Goal: Task Accomplishment & Management: Use online tool/utility

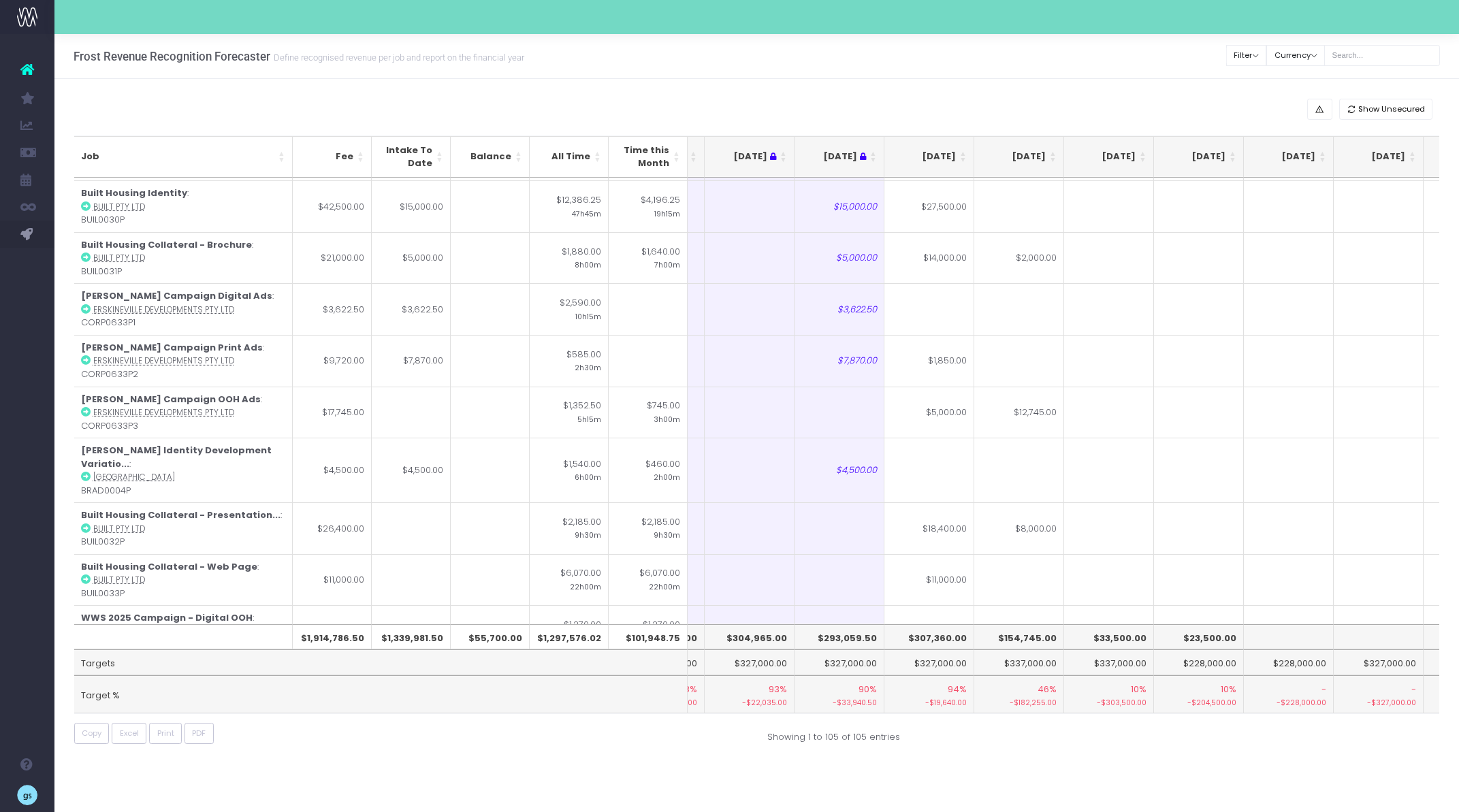
scroll to position [4938, 74]
click at [517, 152] on th "Balance" at bounding box center [490, 157] width 79 height 42
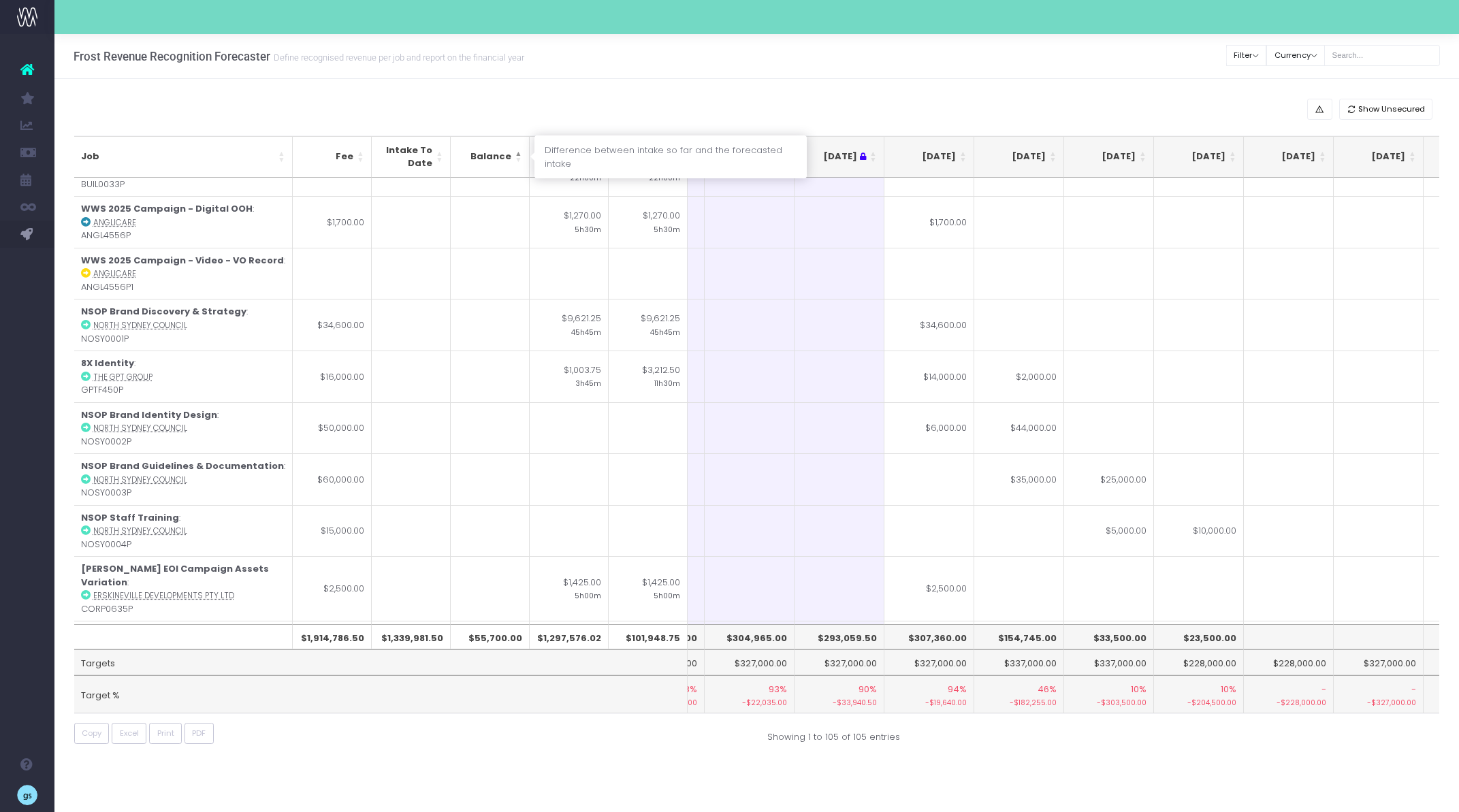
scroll to position [0, 74]
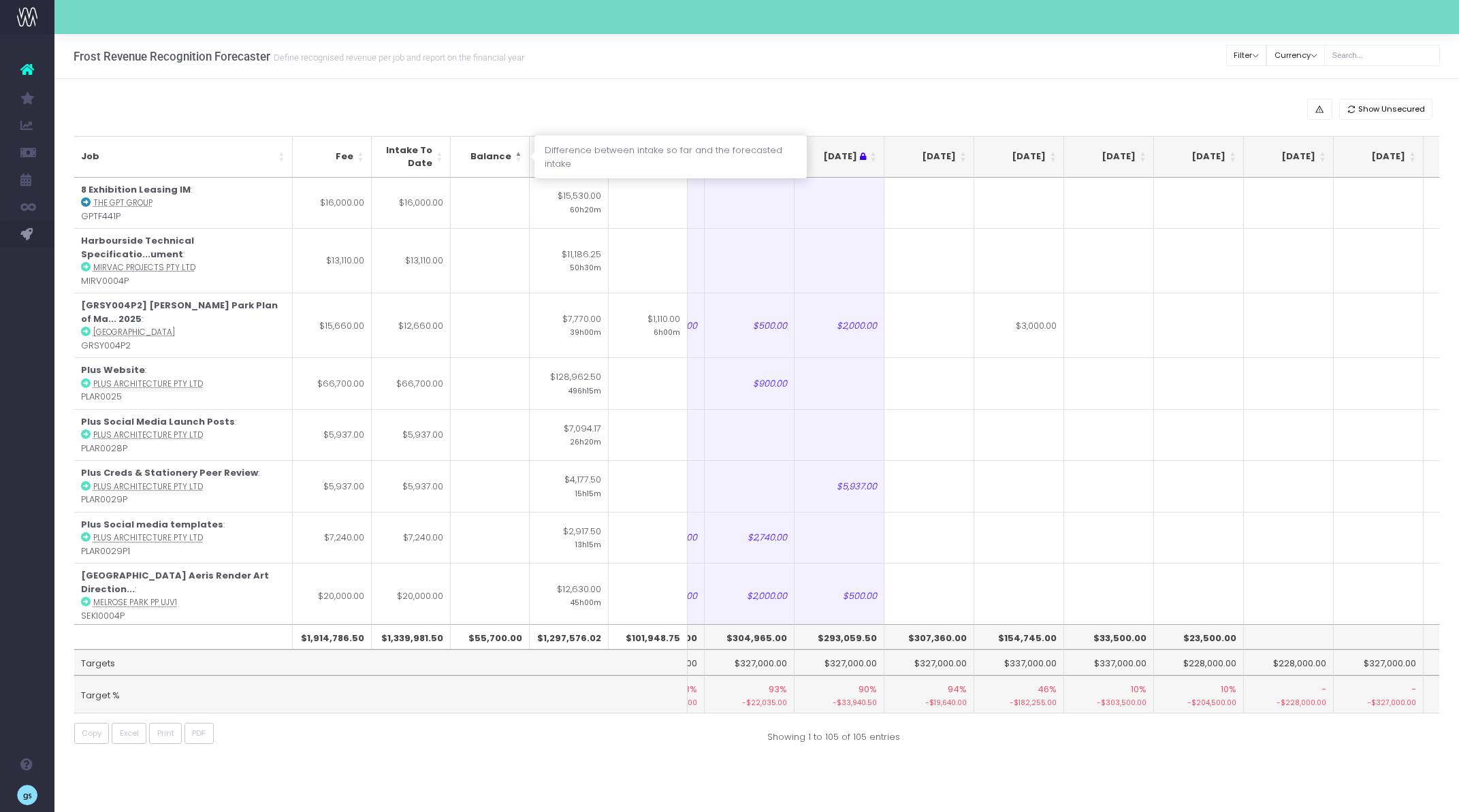
click at [516, 150] on th "Balance" at bounding box center [490, 157] width 79 height 42
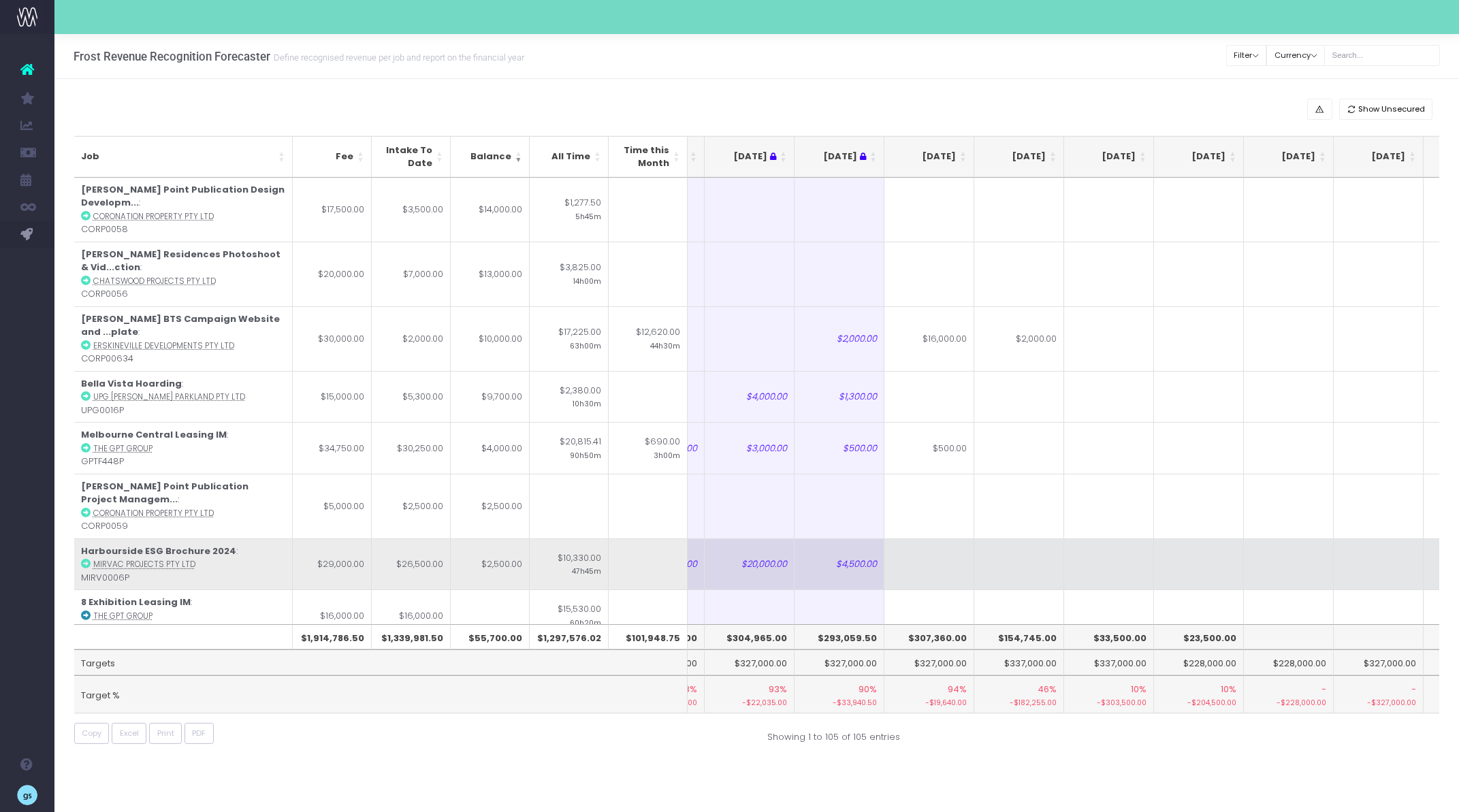
click at [947, 538] on td at bounding box center [929, 564] width 90 height 52
type input "5"
type input "2500"
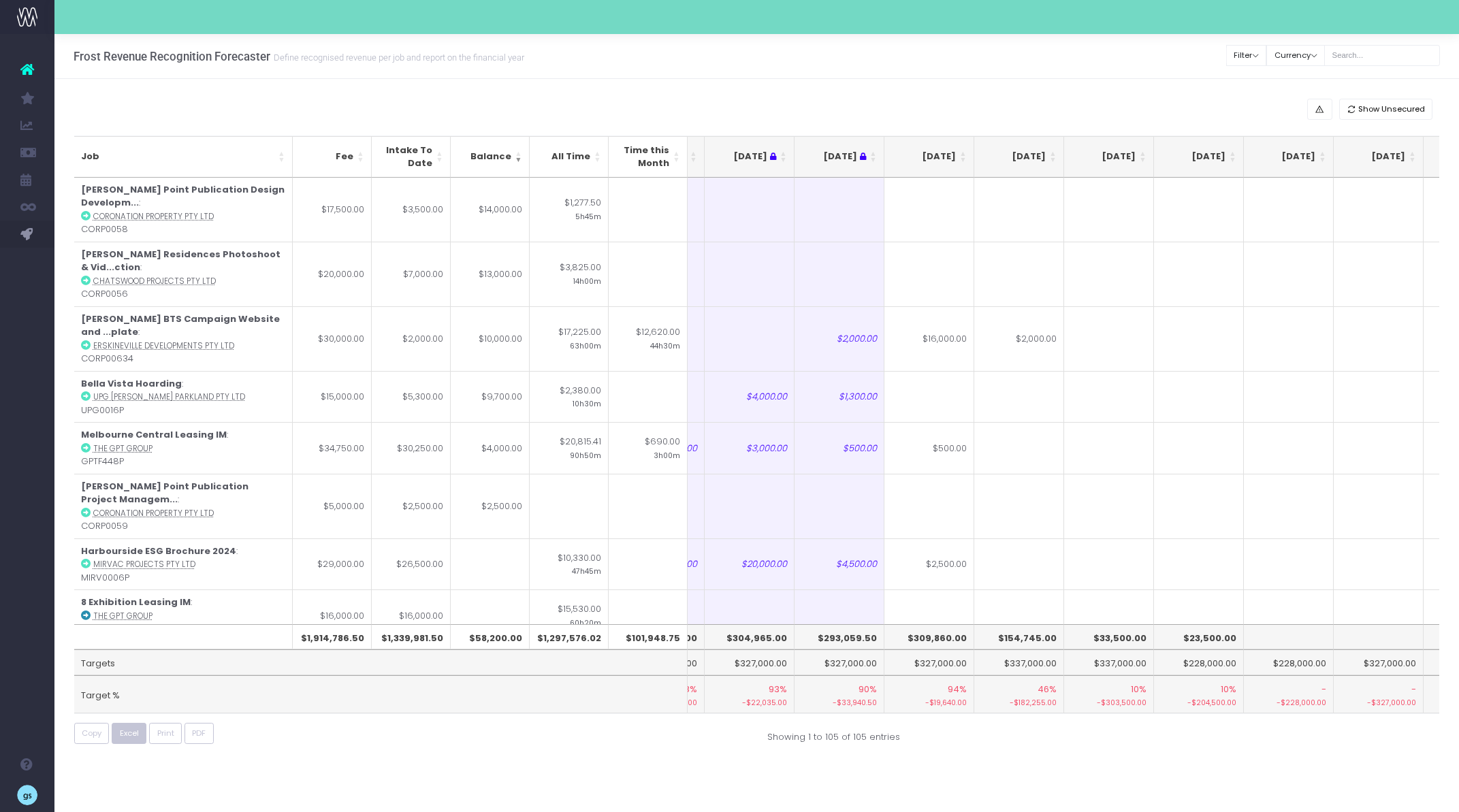
click at [126, 739] on button "Excel" at bounding box center [129, 733] width 35 height 21
click at [963, 151] on th "[DATE]" at bounding box center [929, 157] width 90 height 42
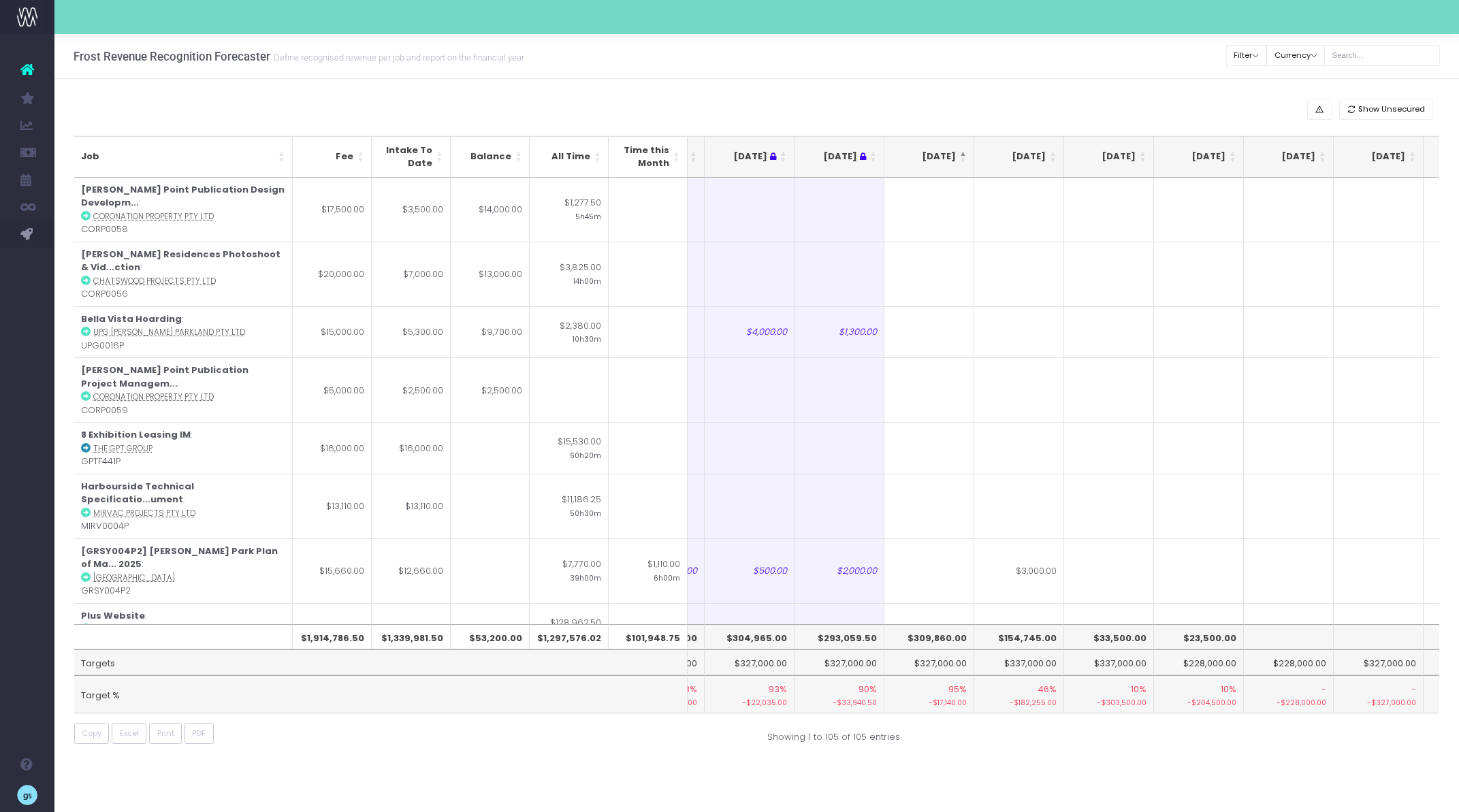
click at [963, 151] on th "[DATE]" at bounding box center [929, 157] width 90 height 42
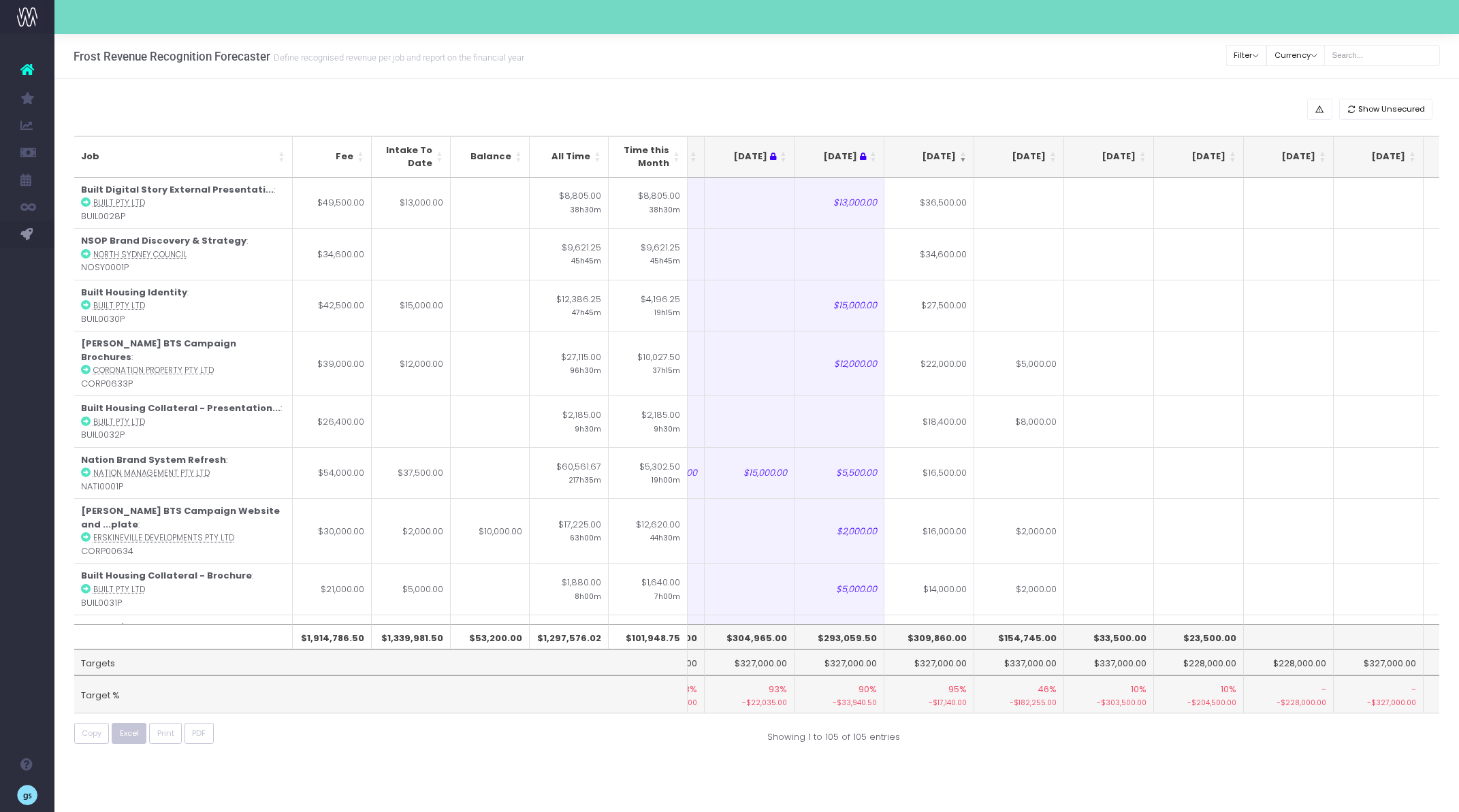
click at [130, 739] on button "Excel" at bounding box center [129, 733] width 35 height 21
